Goal: Ask a question

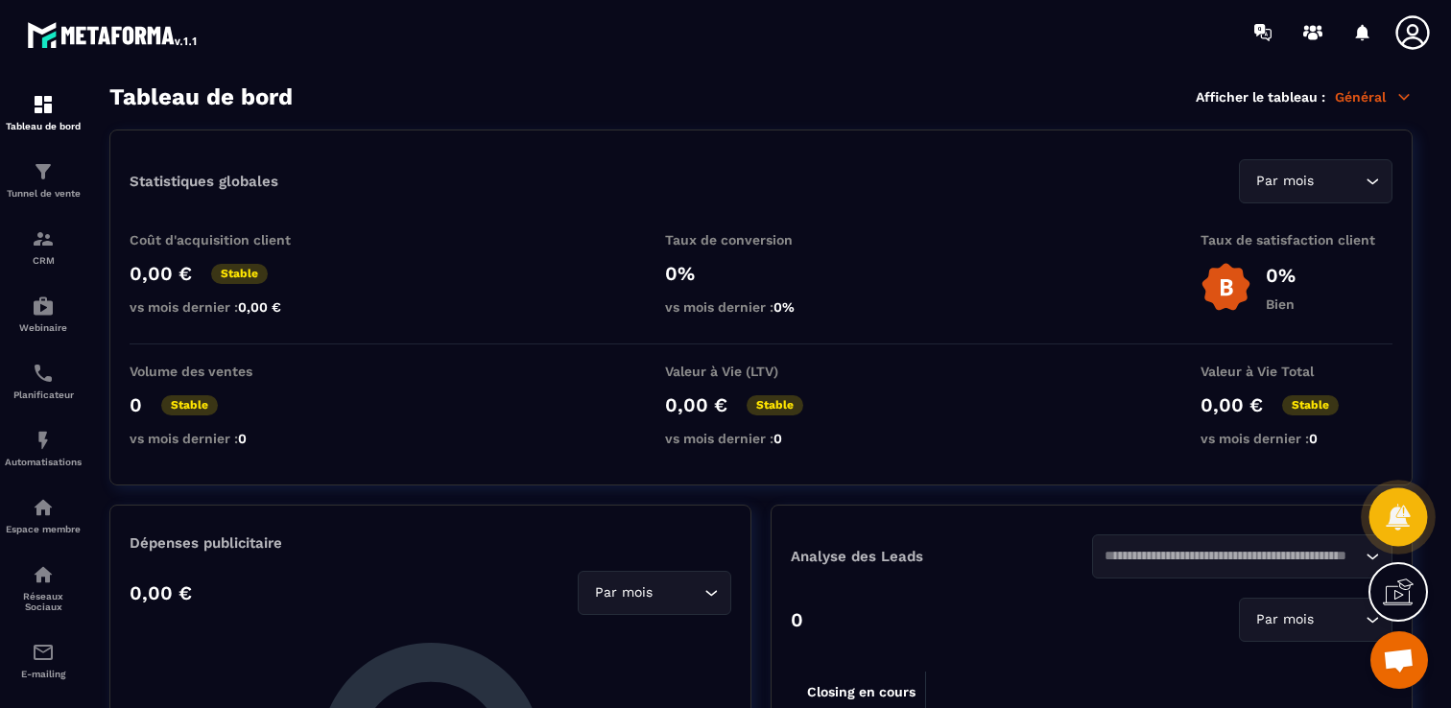
click at [1390, 509] on icon at bounding box center [1397, 517] width 28 height 28
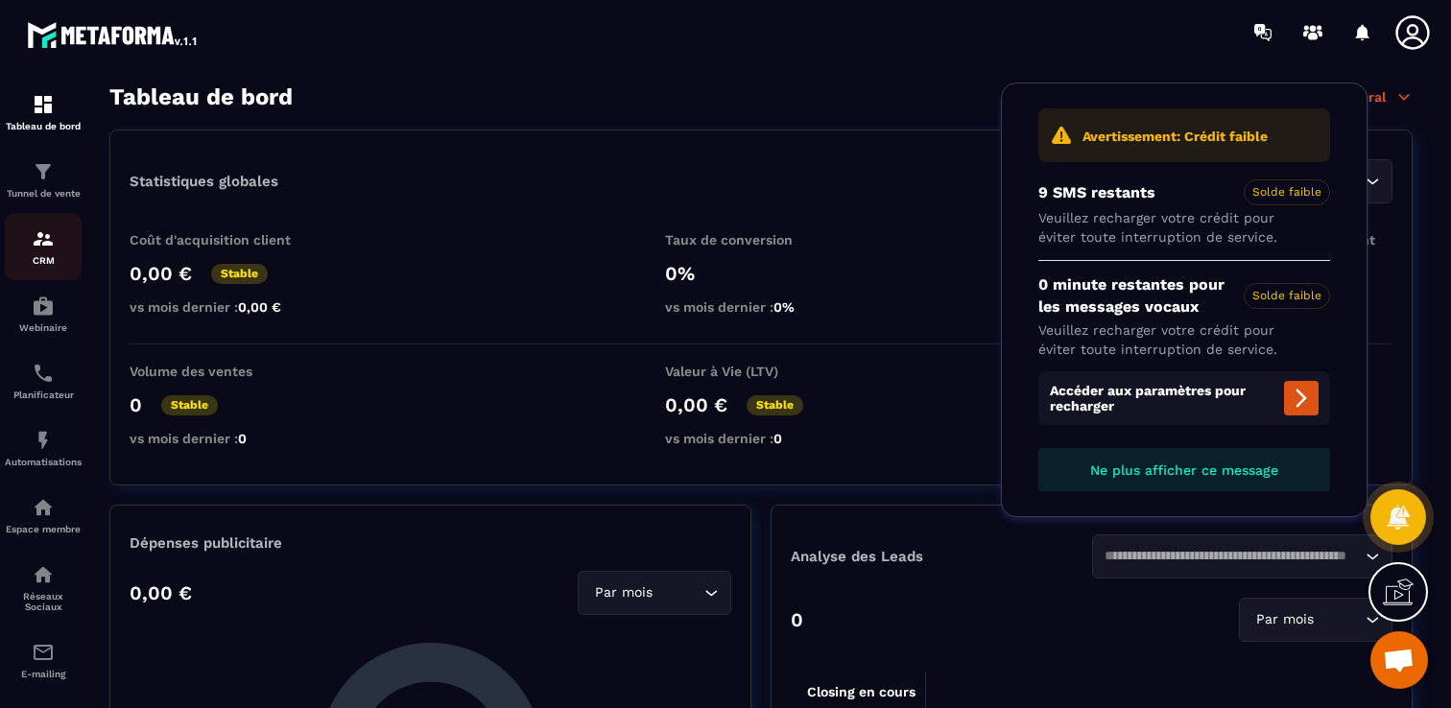
click at [76, 230] on div "CRM" at bounding box center [43, 246] width 77 height 38
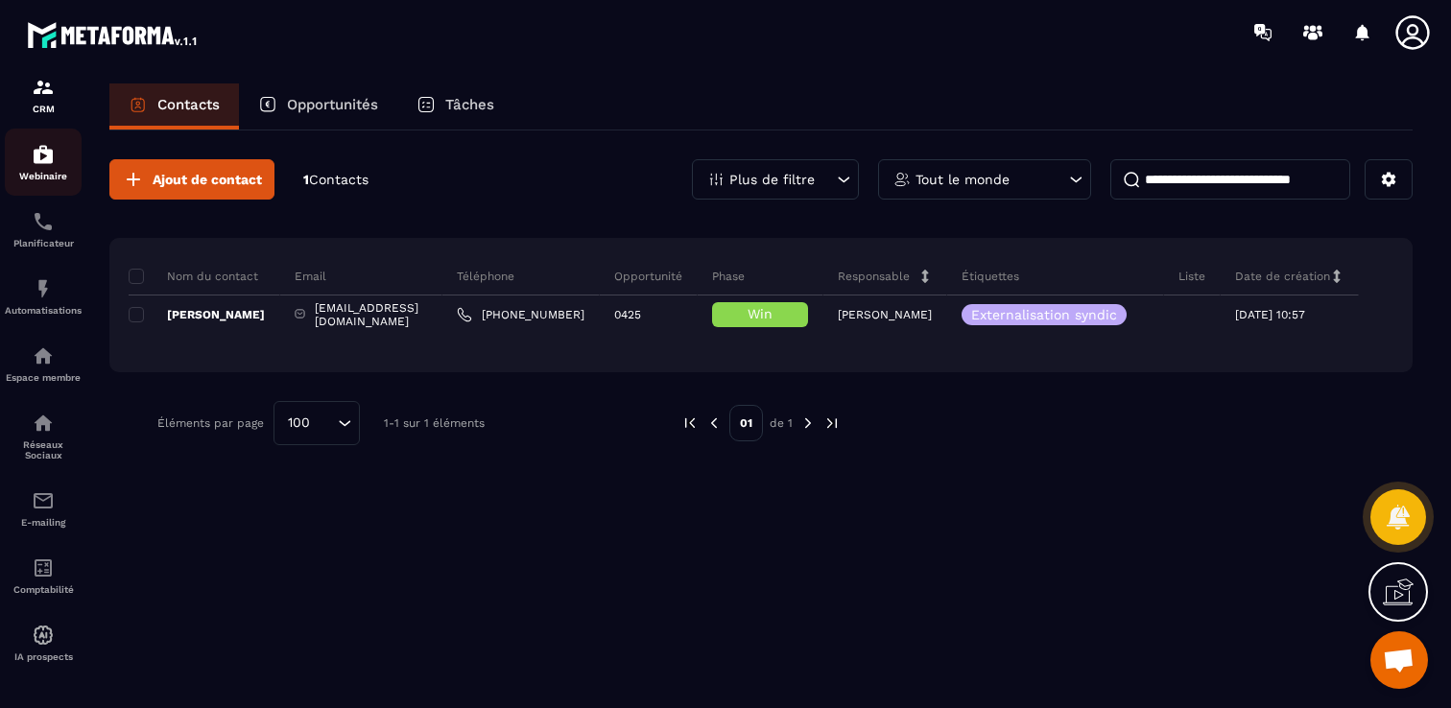
scroll to position [163, 0]
click at [59, 346] on div "Espace membre" at bounding box center [43, 363] width 77 height 38
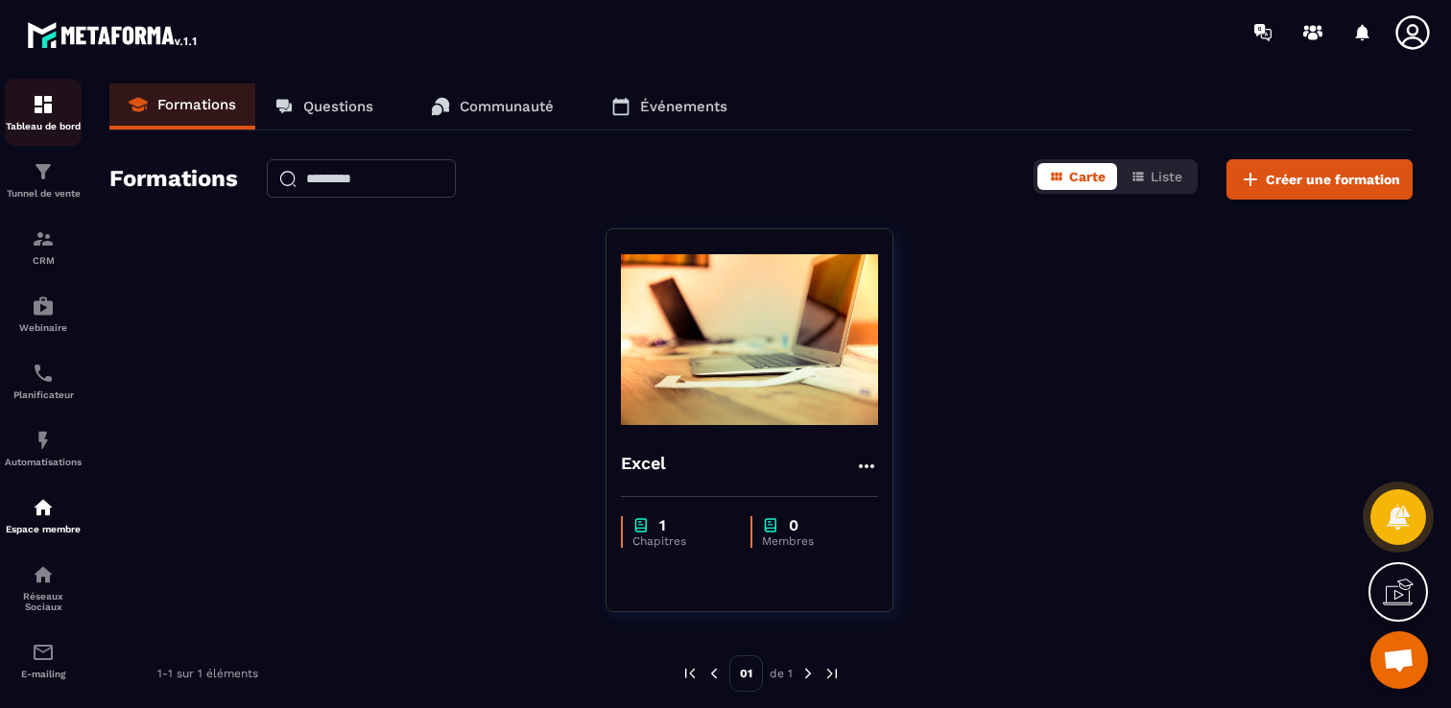
click at [41, 101] on img at bounding box center [43, 104] width 23 height 23
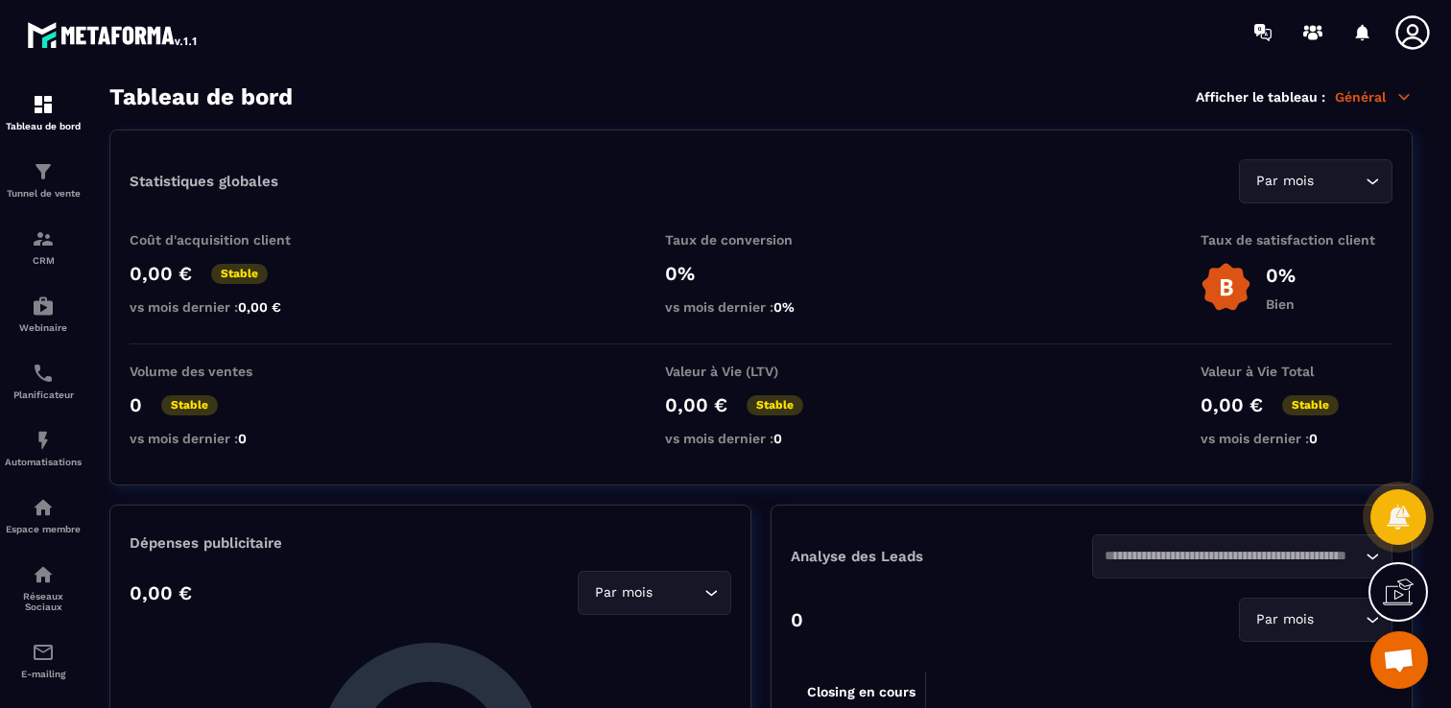
click at [1398, 670] on span "Ouvrir le chat" at bounding box center [1398, 662] width 32 height 27
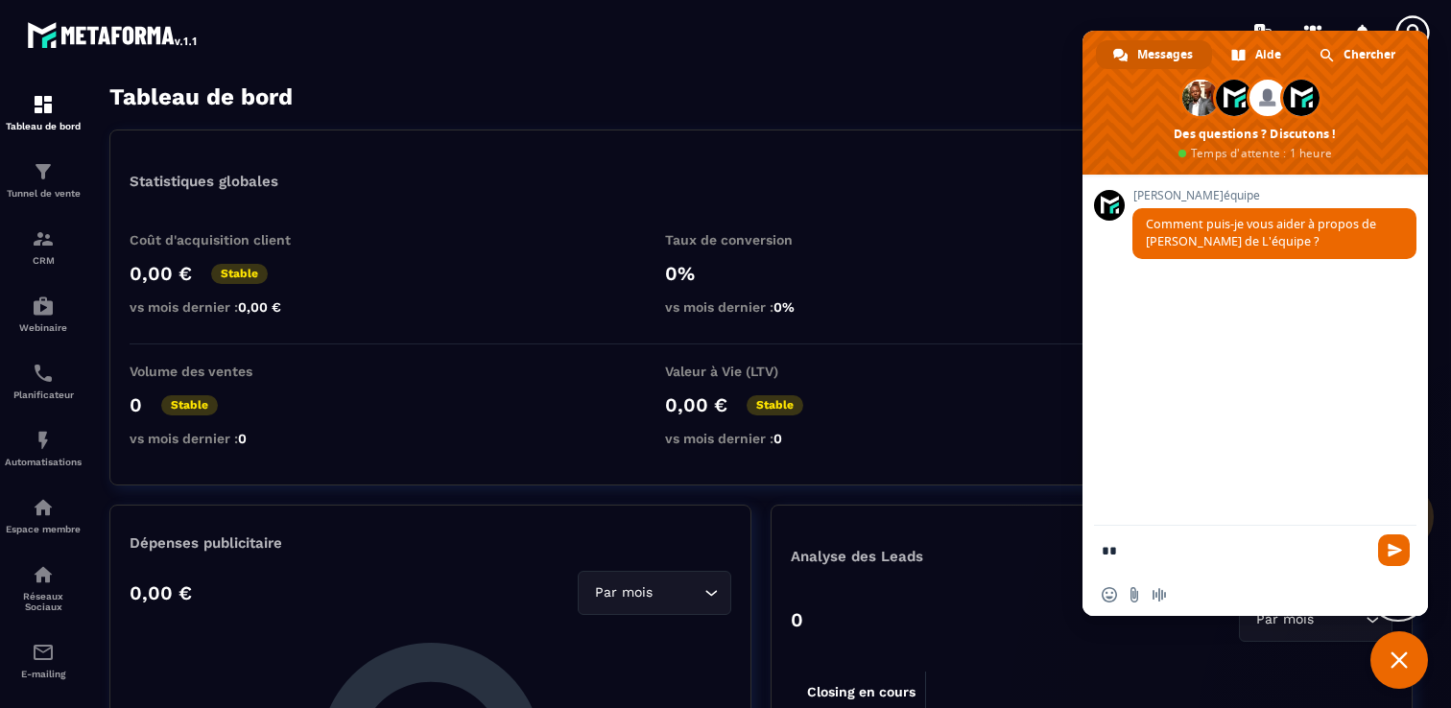
type textarea "*"
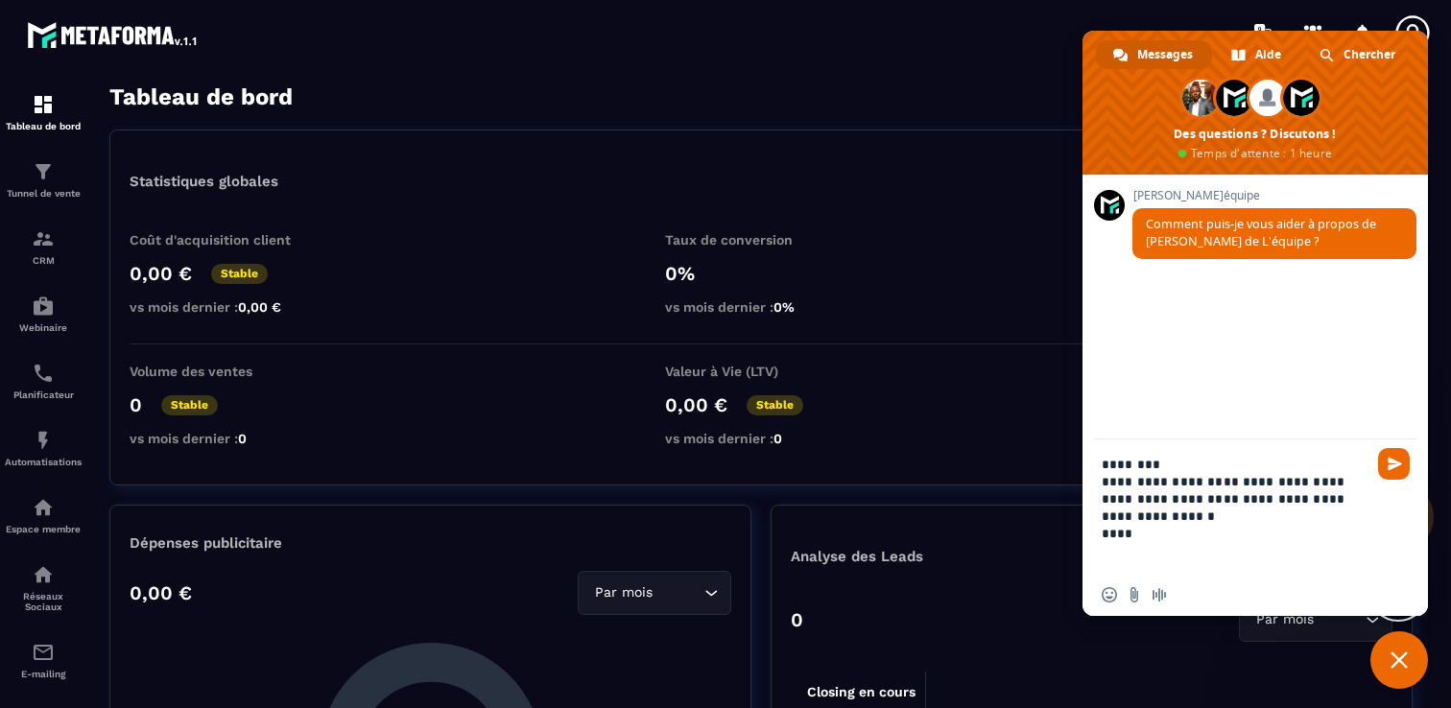
type textarea "**********"
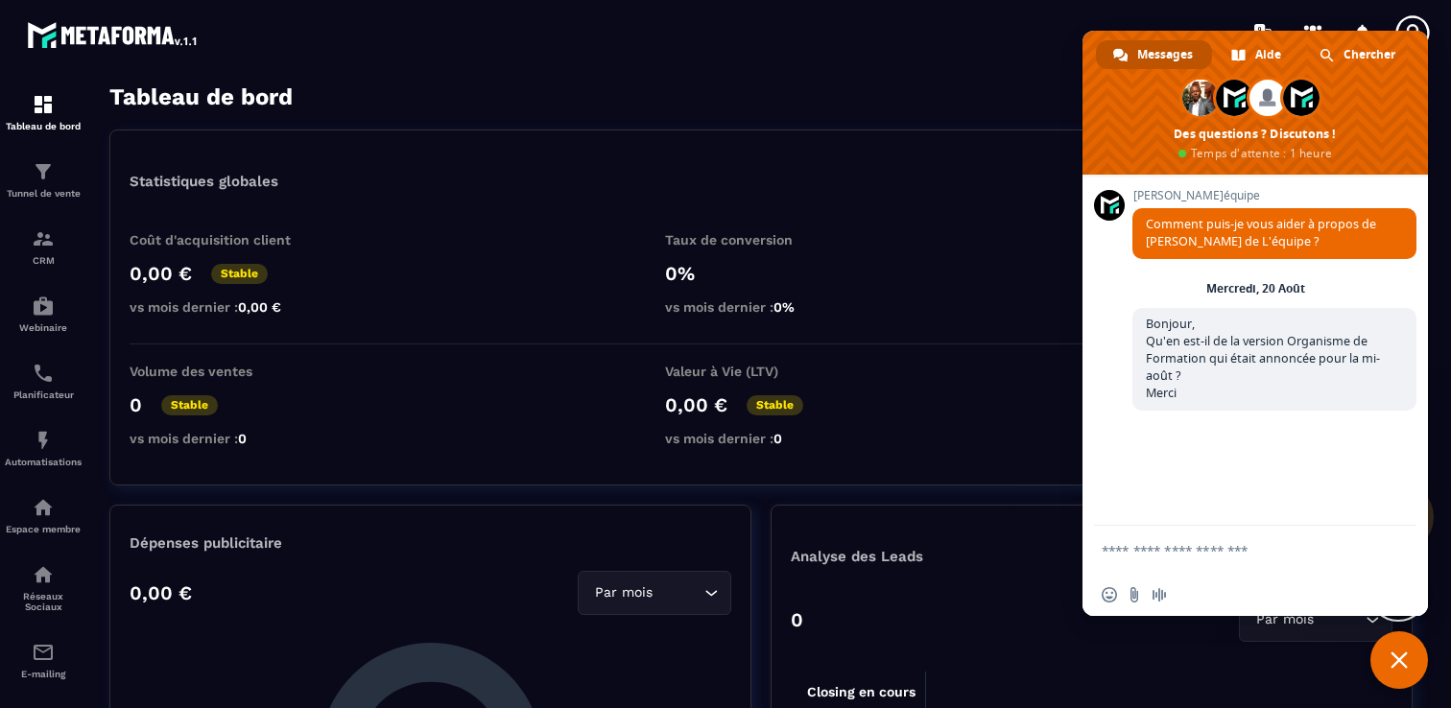
scroll to position [48, 0]
